Goal: Transaction & Acquisition: Book appointment/travel/reservation

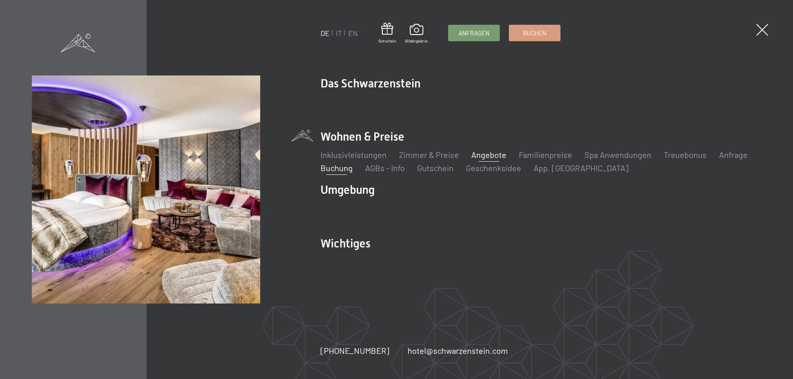
click at [501, 155] on link "Angebote" at bounding box center [488, 155] width 35 height 10
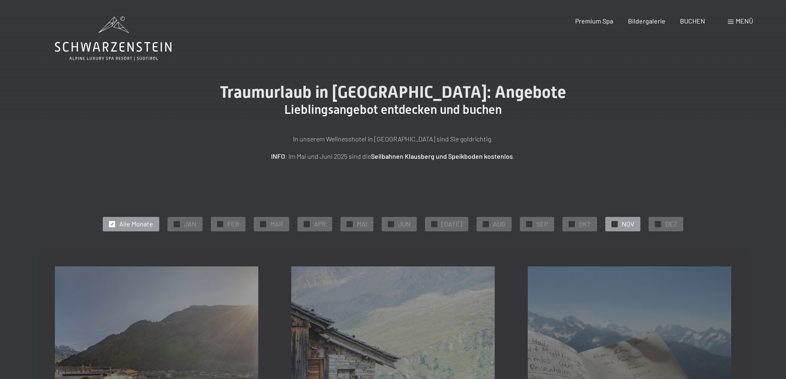
click at [612, 221] on div at bounding box center [615, 224] width 6 height 6
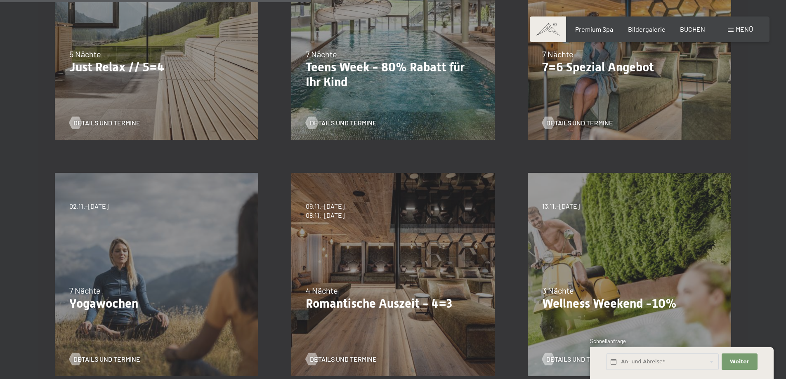
scroll to position [371, 0]
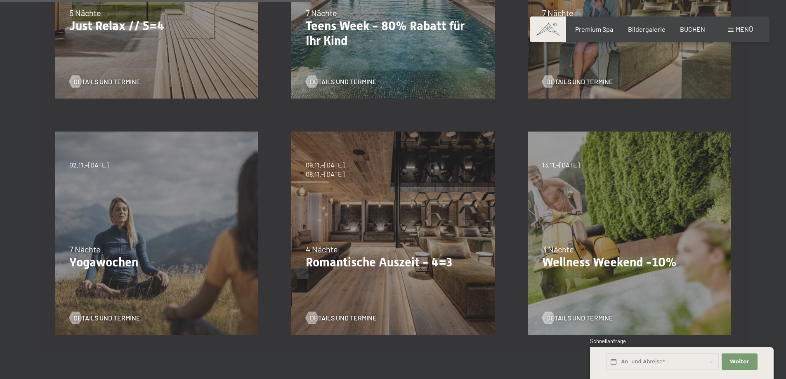
click at [373, 206] on div "09.11.–05.12.2025 08.12.–19.12.2025 11.01.–23.01.2026 08.03.–27.03.2026 29.03.–…" at bounding box center [393, 233] width 237 height 237
click at [348, 314] on span "Details und Termine" at bounding box center [351, 318] width 67 height 9
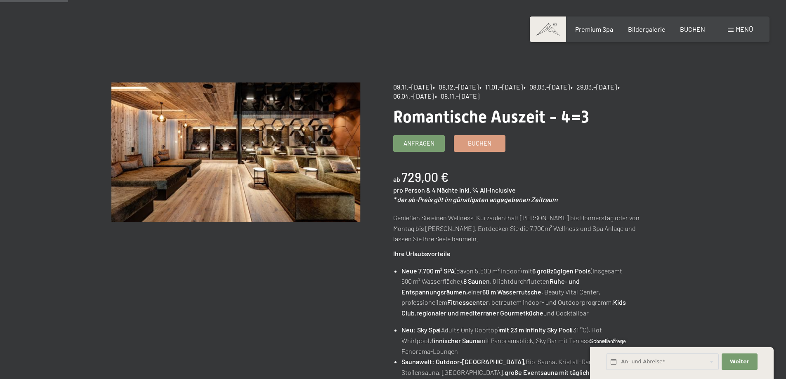
scroll to position [83, 0]
